Goal: Information Seeking & Learning: Learn about a topic

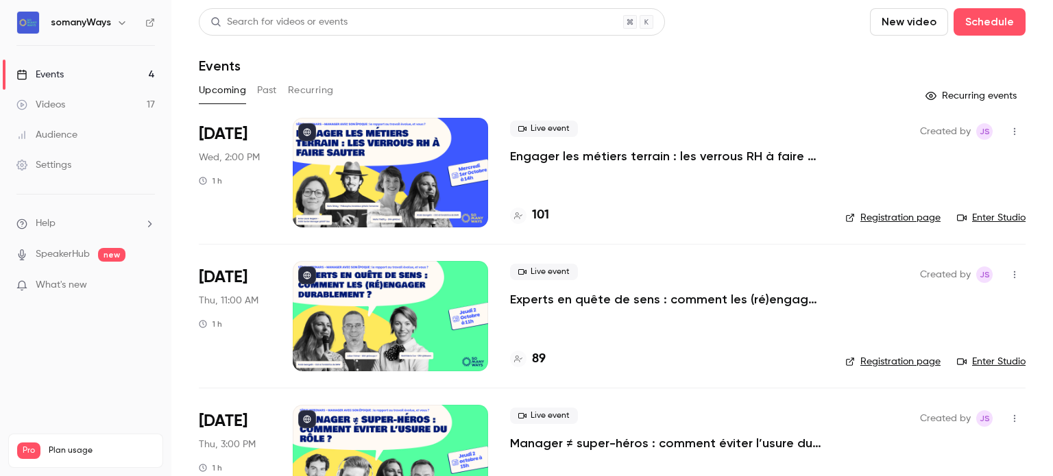
click at [82, 76] on link "Events 4" at bounding box center [85, 75] width 171 height 30
click at [548, 160] on p "Engager les métiers terrain : les verrous RH à faire sauter" at bounding box center [666, 156] width 313 height 16
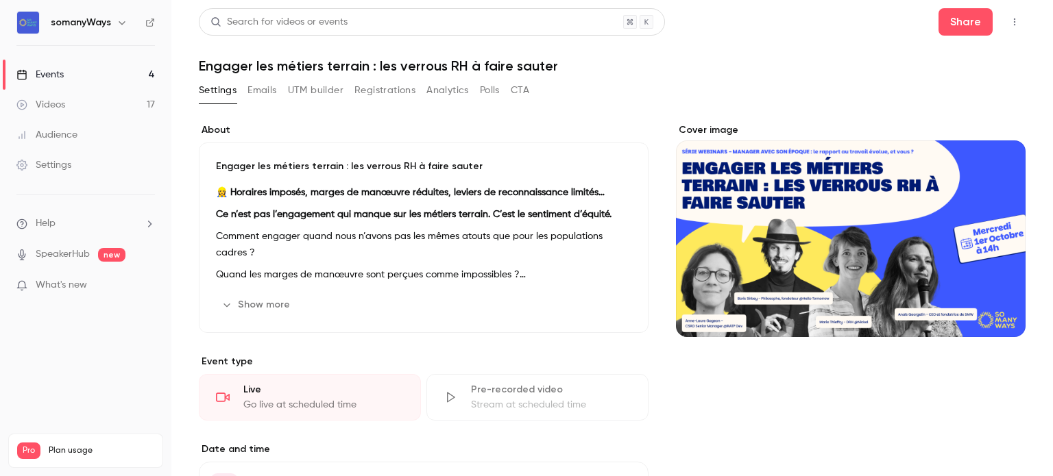
click at [302, 62] on h1 "Engager les métiers terrain : les verrous RH à faire sauter" at bounding box center [612, 66] width 827 height 16
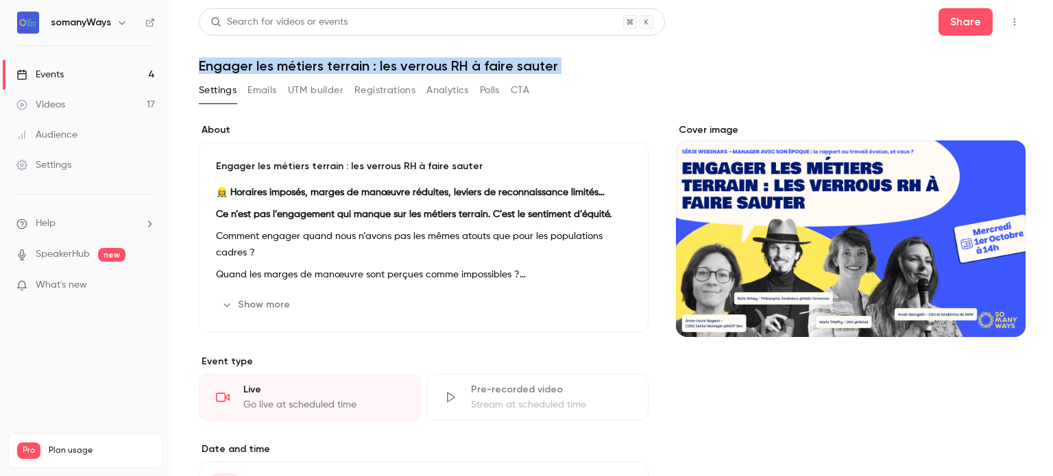
click at [302, 62] on h1 "Engager les métiers terrain : les verrous RH à faire sauter" at bounding box center [612, 66] width 827 height 16
copy div "Engager les métiers terrain : les verrous RH à faire sauter Settings Emails UTM…"
click at [130, 64] on link "Events 4" at bounding box center [85, 75] width 171 height 30
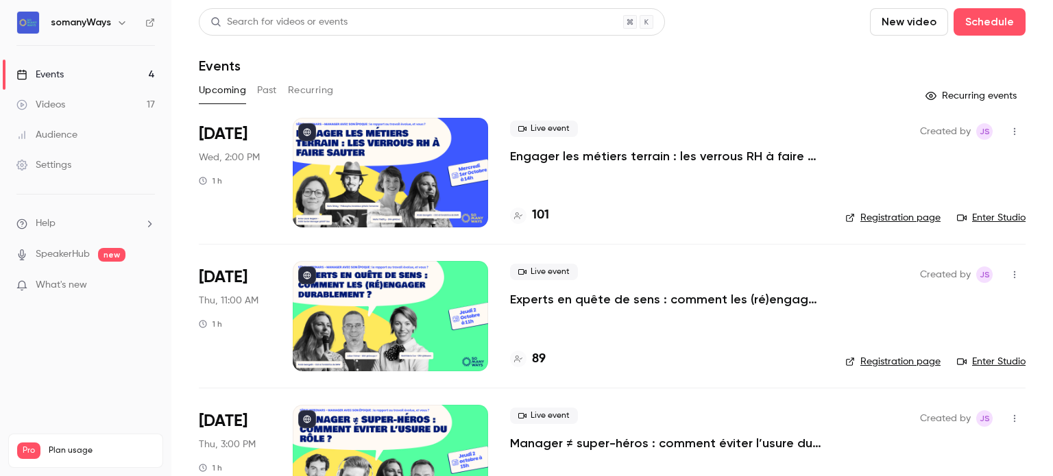
click at [584, 299] on p "Experts en quête de sens : comment les (ré)engager durablement ?" at bounding box center [666, 299] width 313 height 16
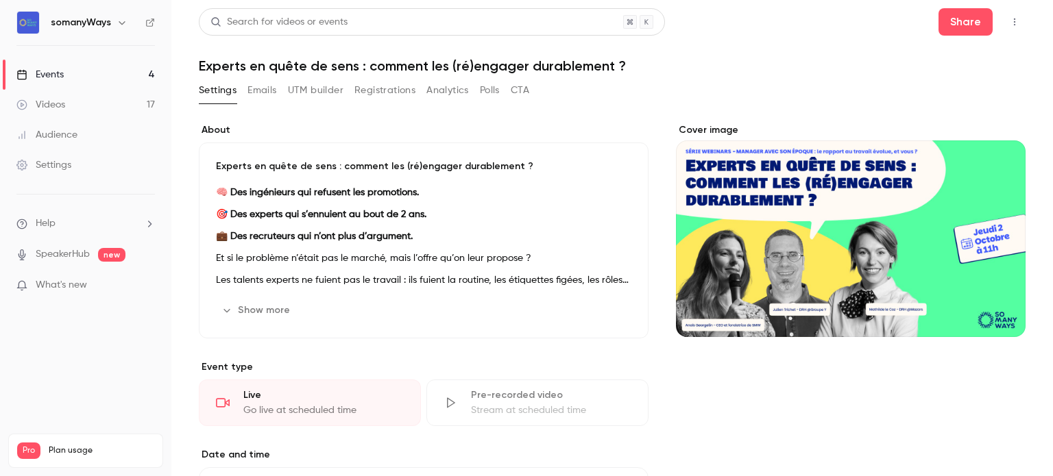
click at [287, 62] on h1 "Experts en quête de sens : comment les (ré)engager durablement ?" at bounding box center [612, 66] width 827 height 16
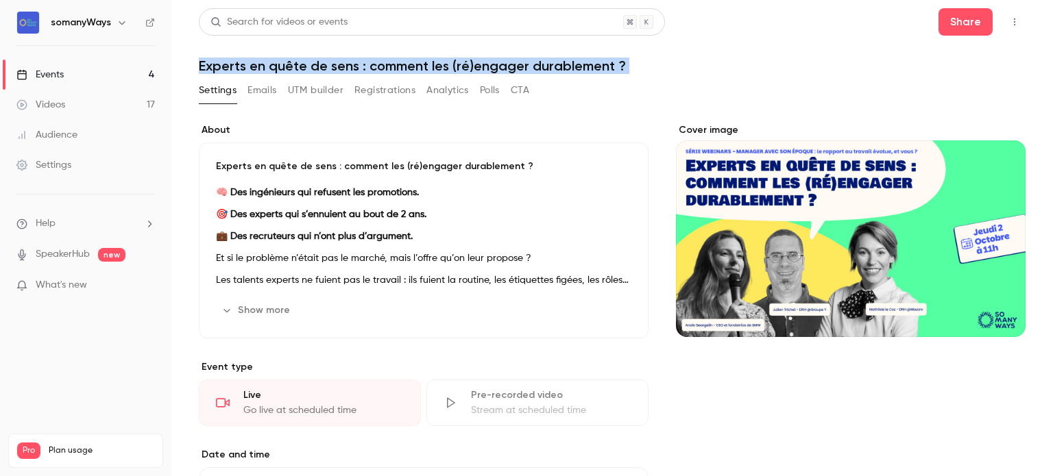
click at [287, 62] on h1 "Experts en quête de sens : comment les (ré)engager durablement ?" at bounding box center [612, 66] width 827 height 16
copy div "Experts en quête de sens : comment les (ré)engager durablement ? Settings Email…"
click at [138, 79] on link "Events 4" at bounding box center [85, 75] width 171 height 30
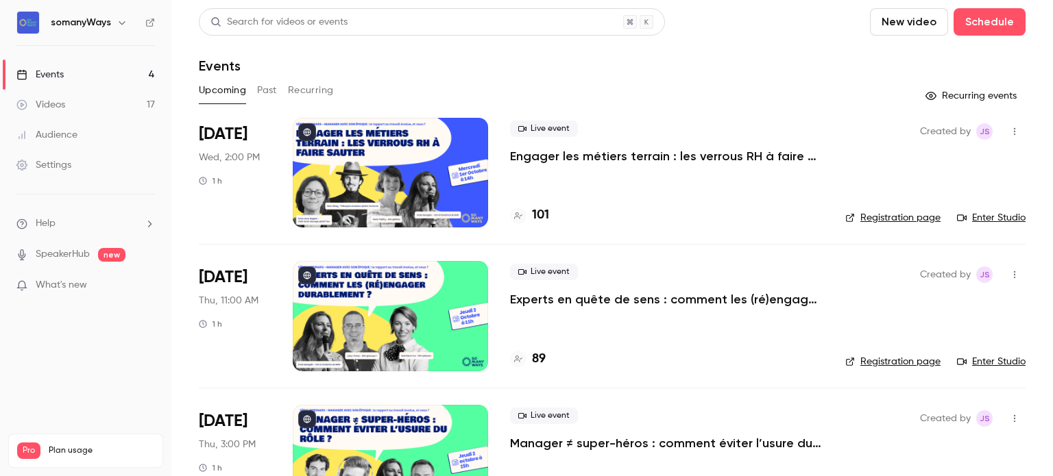
scroll to position [206, 0]
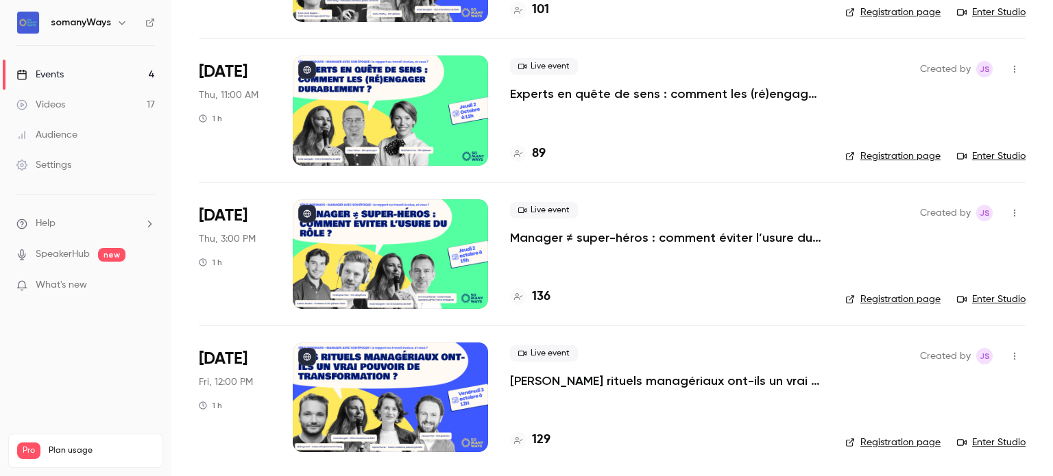
click at [645, 241] on p "Manager ≠ super-héros : comment éviter l’usure du rôle ?" at bounding box center [666, 238] width 313 height 16
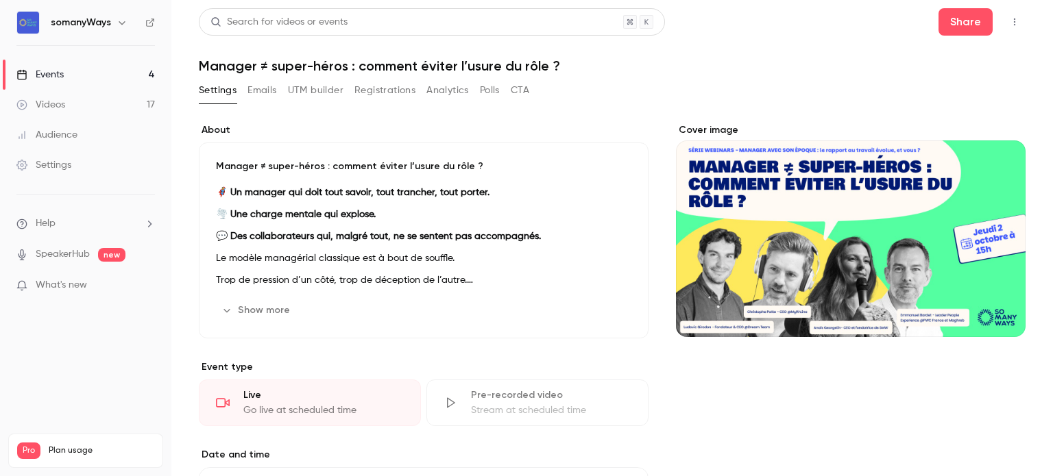
click at [293, 68] on h1 "Manager ≠ super-héros : comment éviter l’usure du rôle ?" at bounding box center [612, 66] width 827 height 16
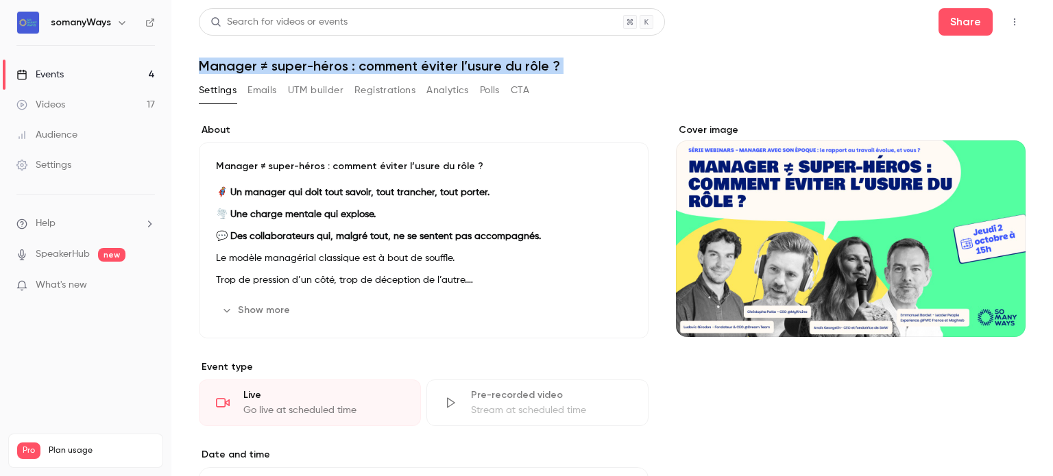
click at [293, 68] on h1 "Manager ≠ super-héros : comment éviter l’usure du rôle ?" at bounding box center [612, 66] width 827 height 16
copy div "Manager ≠ super-héros : comment éviter l’usure du rôle ? Settings Emails UTM bu…"
click at [131, 69] on link "Events 4" at bounding box center [85, 75] width 171 height 30
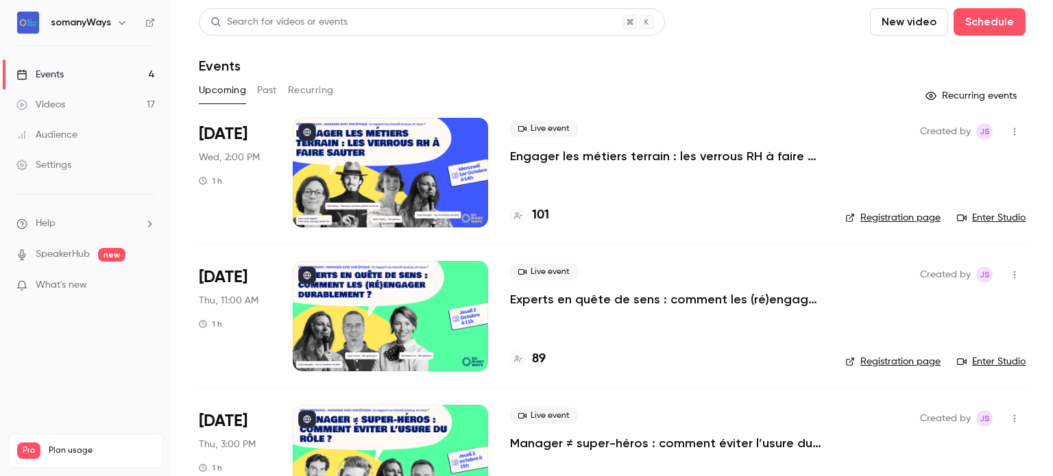
scroll to position [206, 0]
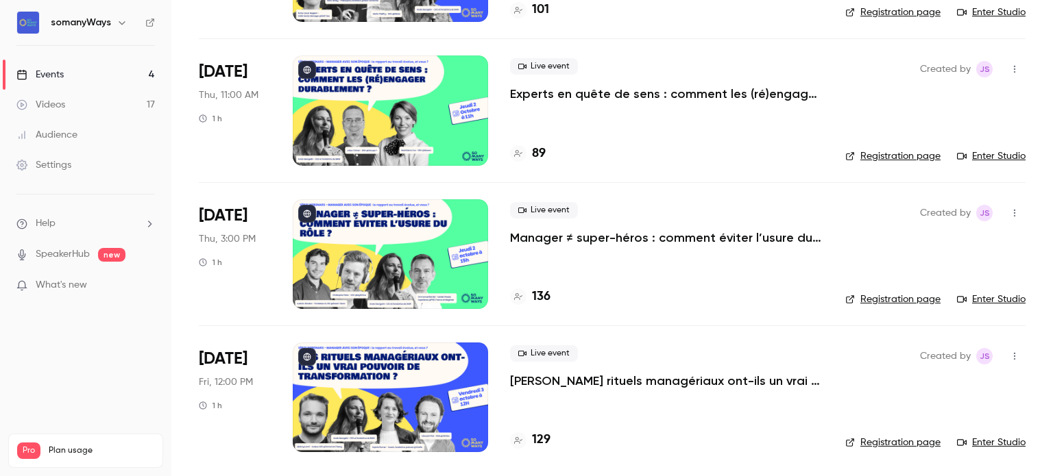
click at [571, 383] on p "[PERSON_NAME] rituels managériaux ont-ils un vrai pouvoir de transformation ?" at bounding box center [666, 381] width 313 height 16
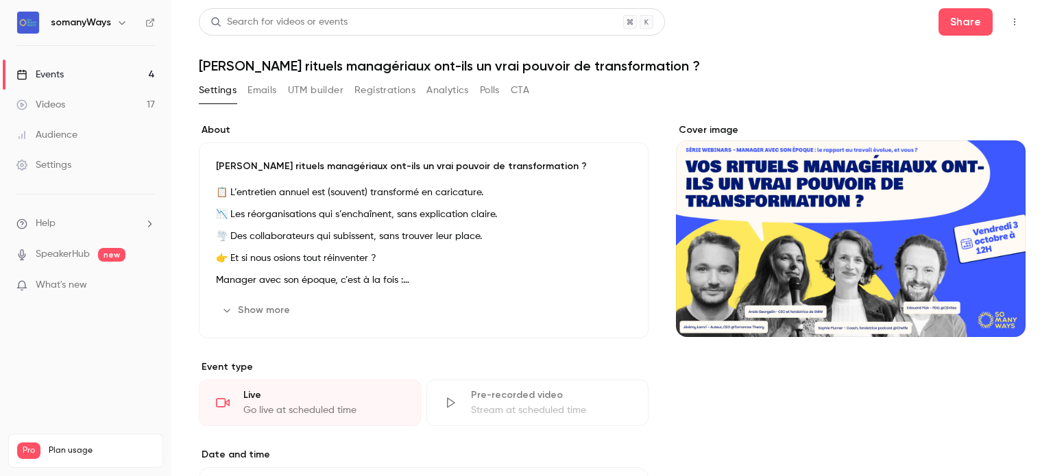
click at [336, 70] on h1 "[PERSON_NAME] rituels managériaux ont-ils un vrai pouvoir de transformation ?" at bounding box center [612, 66] width 827 height 16
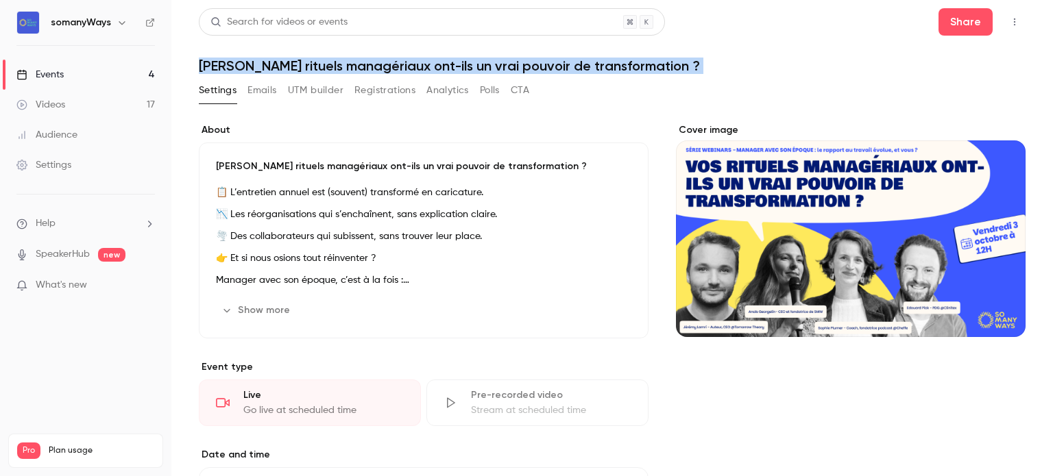
click at [336, 70] on h1 "[PERSON_NAME] rituels managériaux ont-ils un vrai pouvoir de transformation ?" at bounding box center [612, 66] width 827 height 16
copy div "[PERSON_NAME] rituels managériaux ont-ils un vrai pouvoir de transformation ? S…"
